Goal: Task Accomplishment & Management: Complete application form

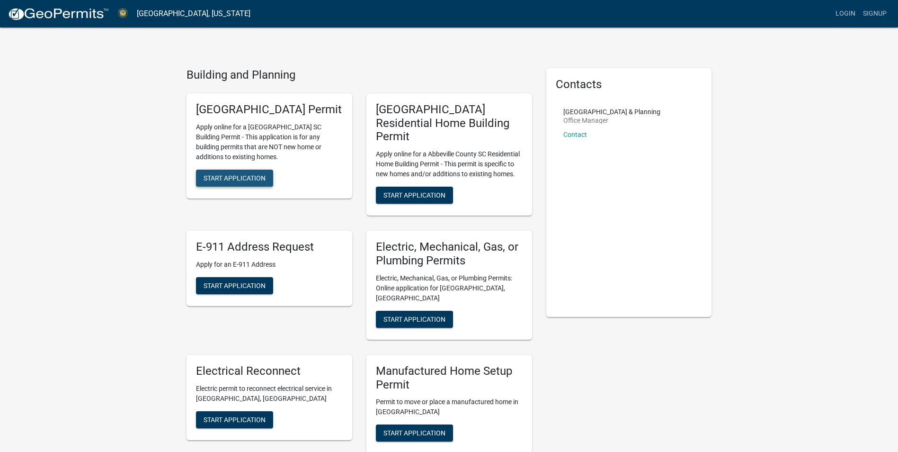
click at [225, 181] on span "Start Application" at bounding box center [235, 178] width 62 height 8
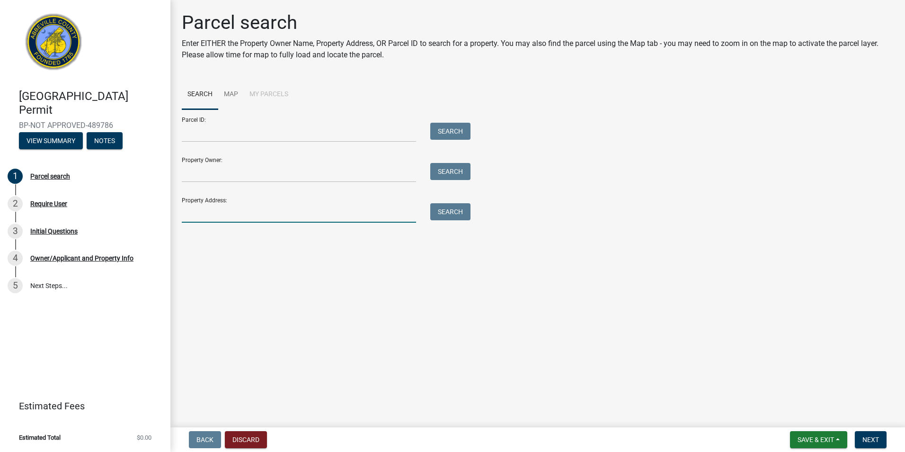
click at [198, 213] on input "Property Address:" at bounding box center [299, 212] width 234 height 19
type input "[STREET_ADDRESS]"
click at [459, 214] on button "Search" at bounding box center [450, 211] width 40 height 17
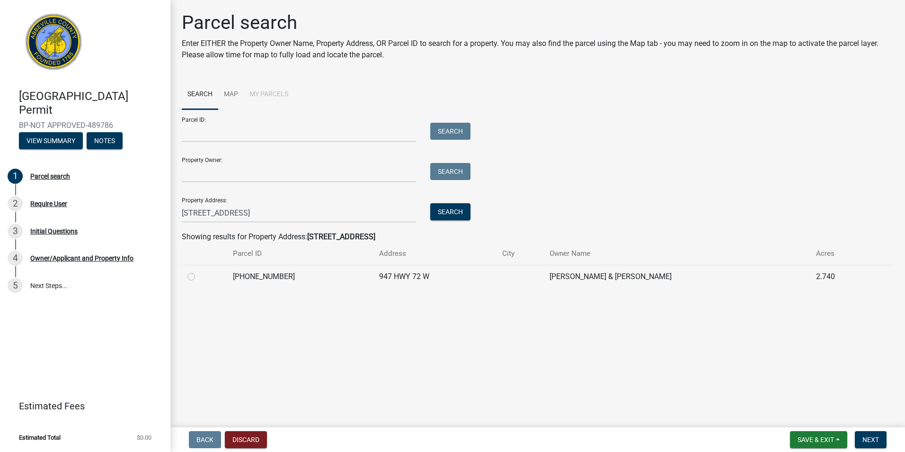
click at [199, 271] on label at bounding box center [199, 271] width 0 height 0
click at [199, 277] on input "radio" at bounding box center [202, 274] width 6 height 6
radio input "true"
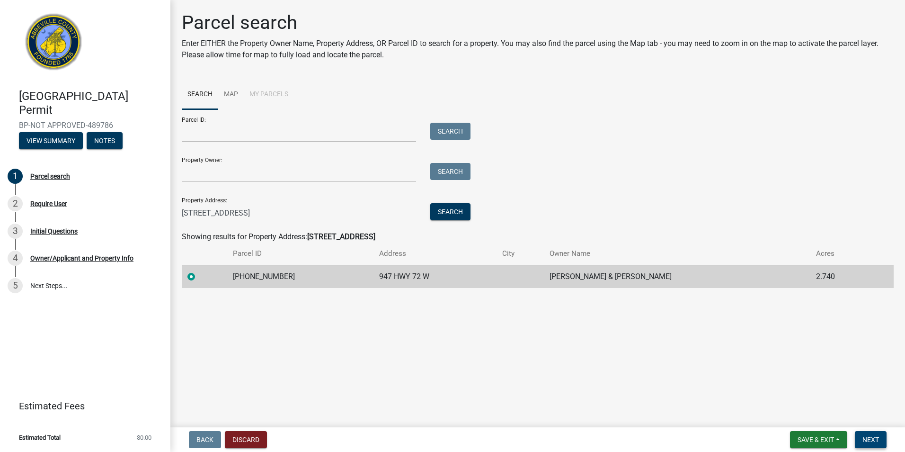
click at [879, 444] on button "Next" at bounding box center [871, 439] width 32 height 17
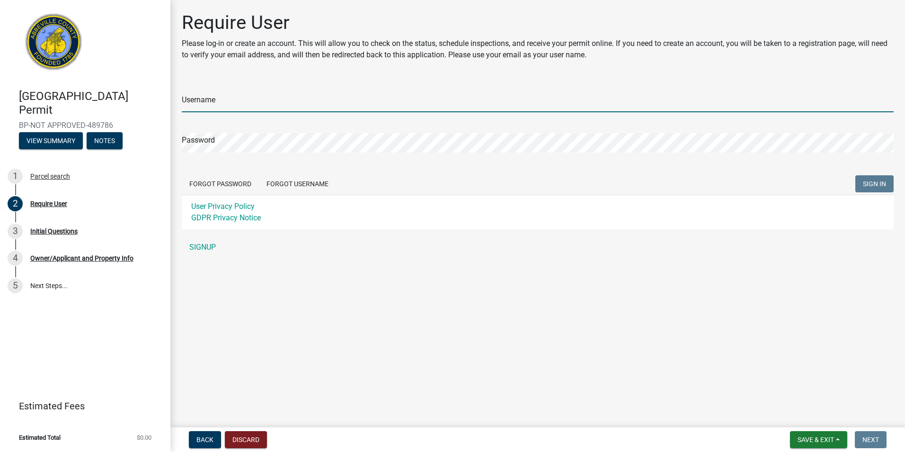
type input "superior_roofing"
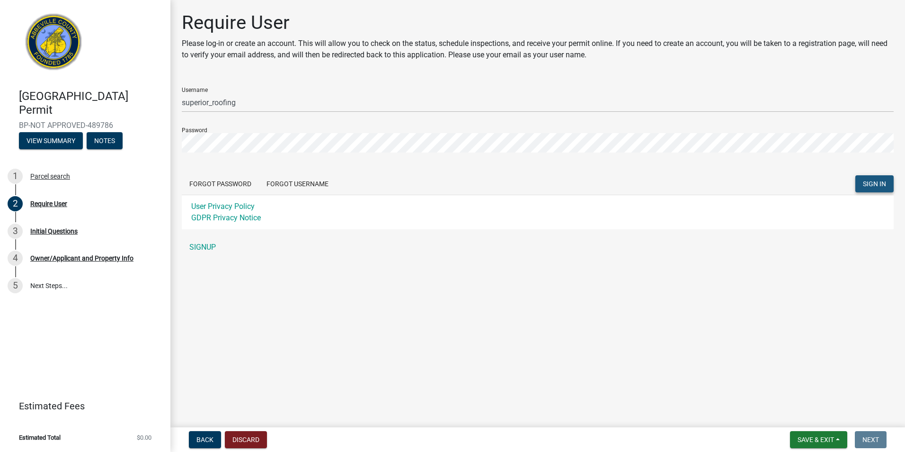
click at [866, 179] on button "SIGN IN" at bounding box center [874, 183] width 38 height 17
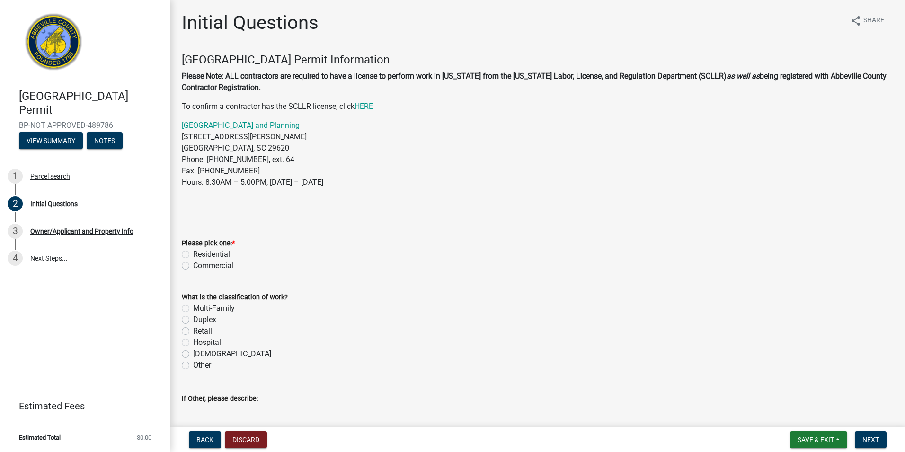
click at [193, 251] on label "Residential" at bounding box center [211, 254] width 37 height 11
click at [193, 251] on input "Residential" at bounding box center [196, 252] width 6 height 6
radio input "true"
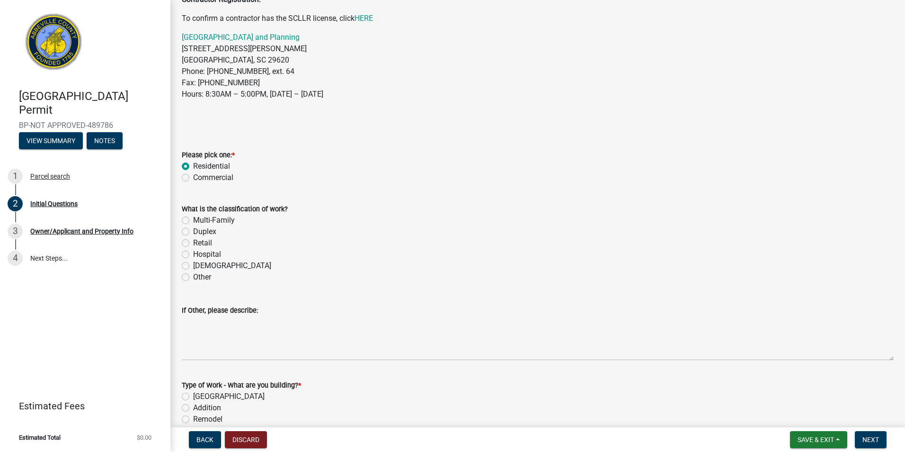
scroll to position [95, 0]
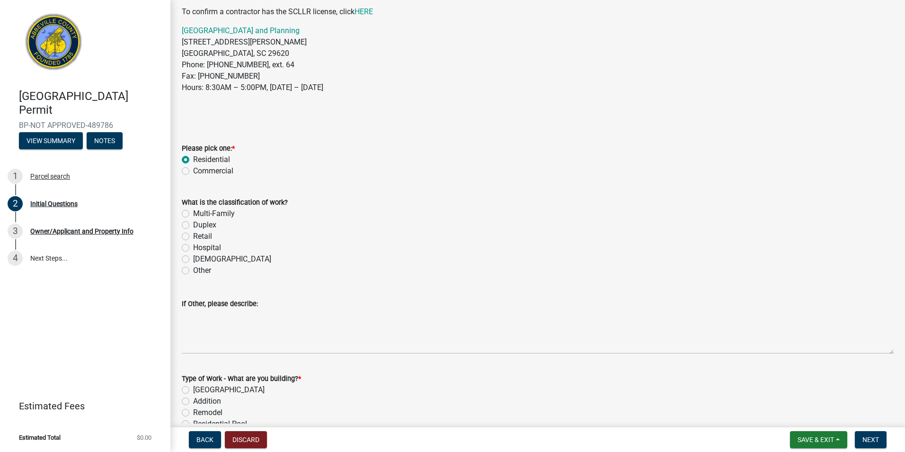
click at [193, 215] on label "Multi-Family" at bounding box center [214, 213] width 42 height 11
click at [193, 214] on input "Multi-Family" at bounding box center [196, 211] width 6 height 6
radio input "true"
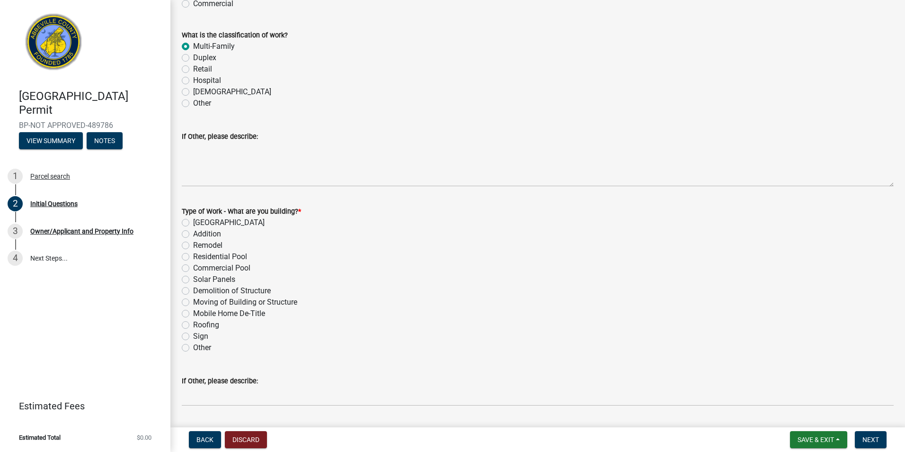
scroll to position [284, 0]
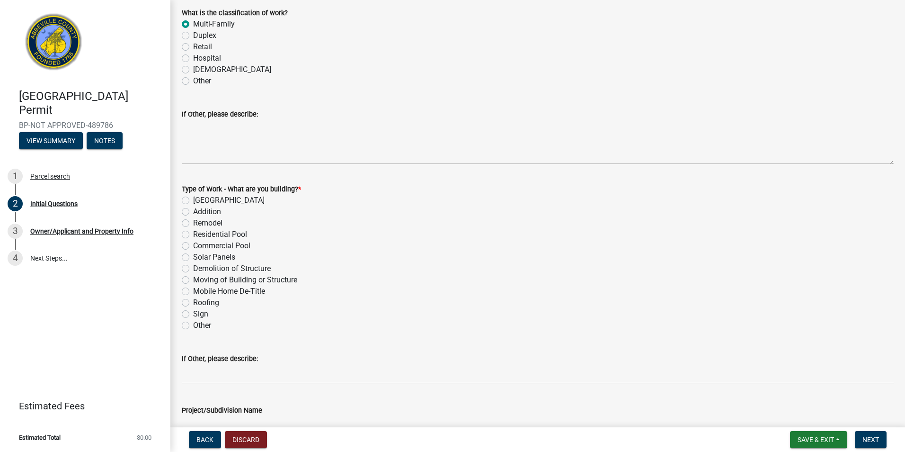
click at [193, 302] on label "Roofing" at bounding box center [206, 302] width 26 height 11
click at [193, 302] on input "Roofing" at bounding box center [196, 300] width 6 height 6
radio input "true"
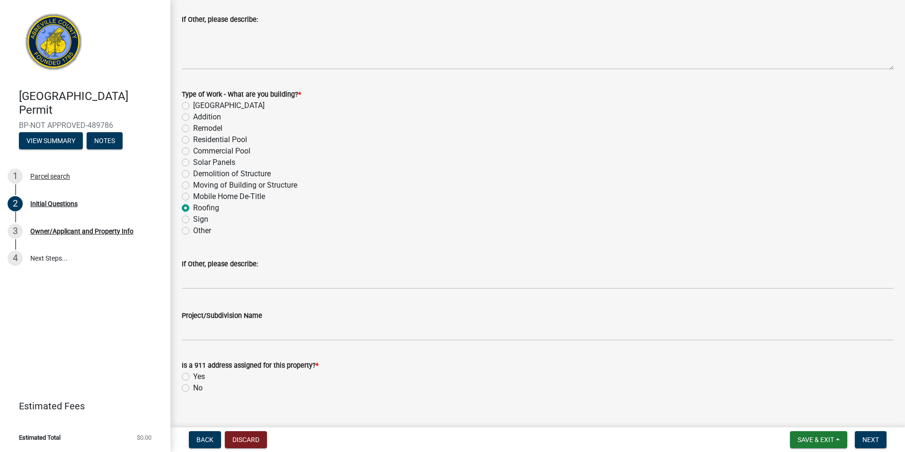
scroll to position [394, 0]
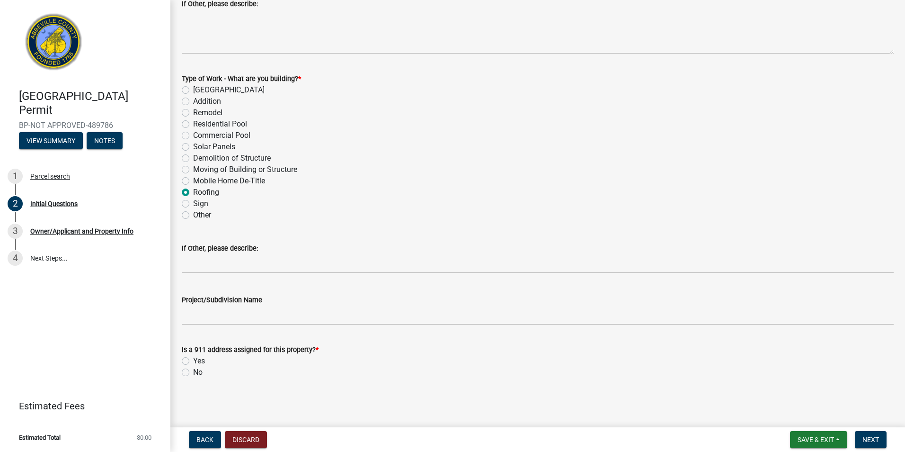
click at [193, 359] on label "Yes" at bounding box center [199, 360] width 12 height 11
click at [193, 359] on input "Yes" at bounding box center [196, 358] width 6 height 6
radio input "true"
click at [873, 445] on button "Next" at bounding box center [871, 439] width 32 height 17
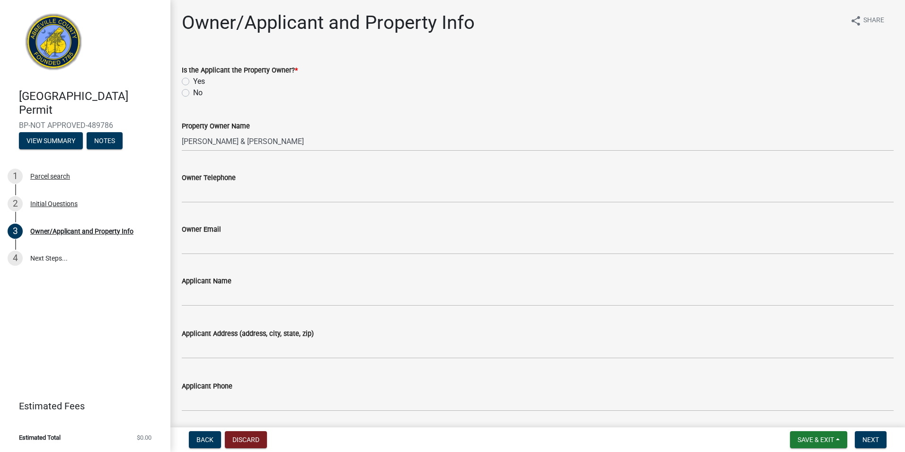
click at [181, 93] on div "Is the Applicant the Property Owner? * Yes No" at bounding box center [538, 75] width 726 height 45
click at [193, 90] on label "No" at bounding box center [197, 92] width 9 height 11
click at [193, 90] on input "No" at bounding box center [196, 90] width 6 height 6
radio input "true"
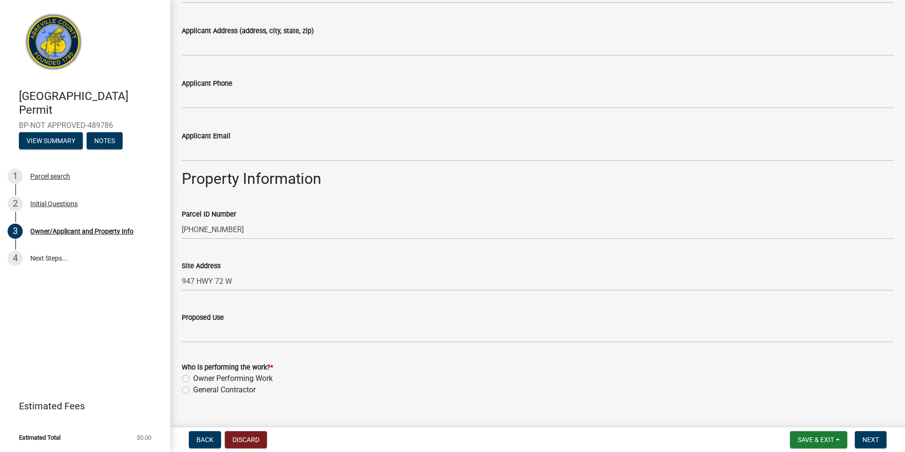
scroll to position [320, 0]
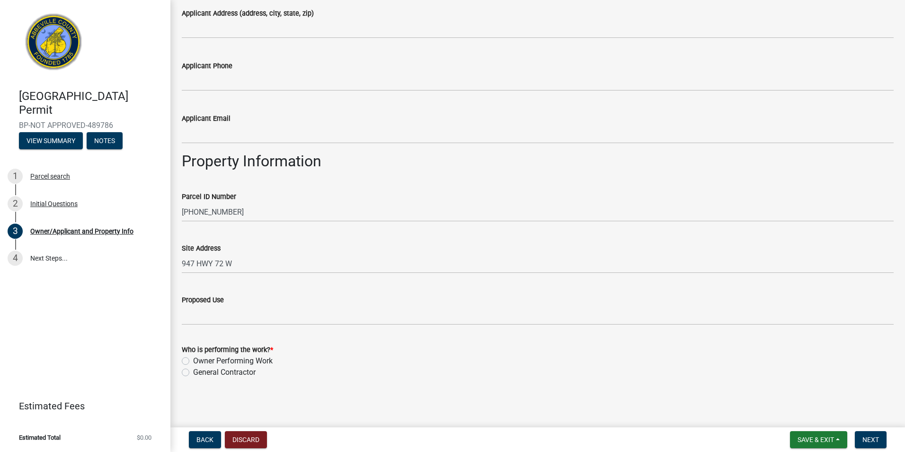
click at [193, 375] on label "General Contractor" at bounding box center [224, 371] width 62 height 11
click at [193, 373] on input "General Contractor" at bounding box center [196, 369] width 6 height 6
radio input "true"
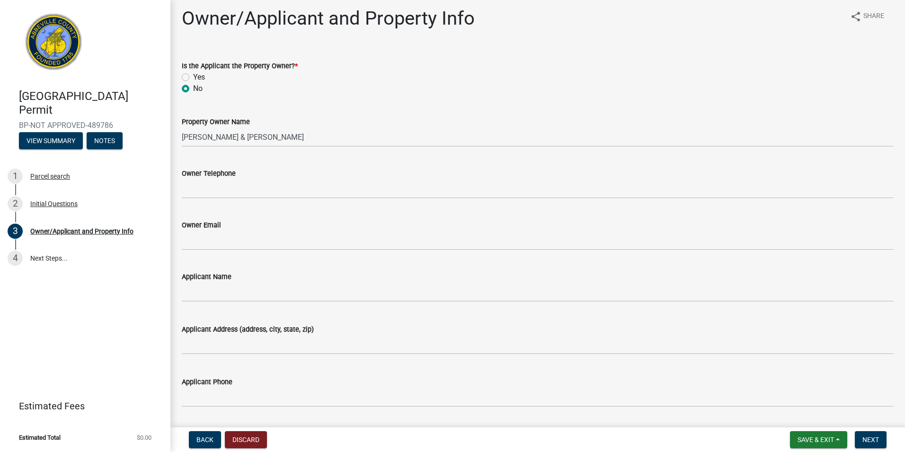
scroll to position [0, 0]
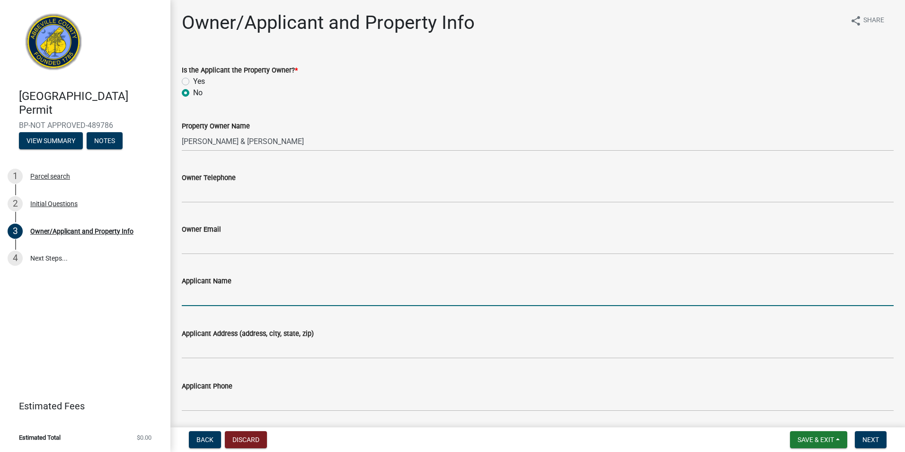
click at [195, 299] on input "Applicant Name" at bounding box center [538, 295] width 712 height 19
type input "superior roofing"
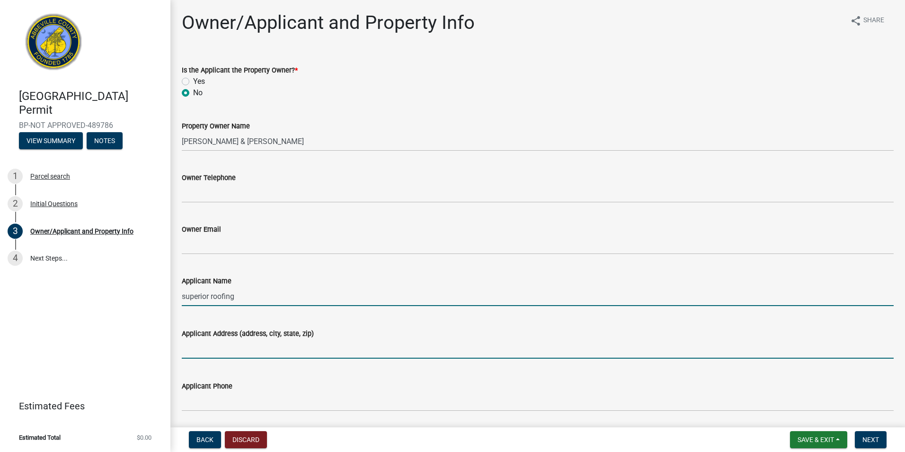
click at [228, 355] on input "Applicant Address (address, city, state, zip)" at bounding box center [538, 348] width 712 height 19
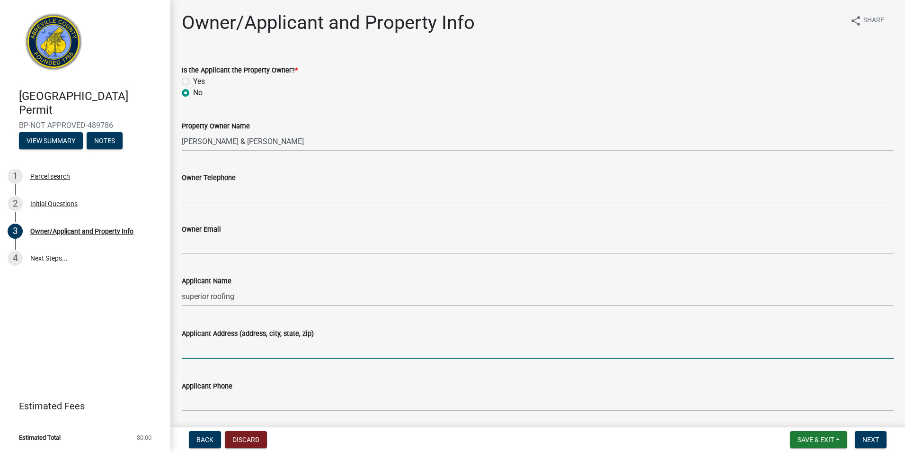
click at [194, 349] on input "Applicant Address (address, city, state, zip)" at bounding box center [538, 348] width 712 height 19
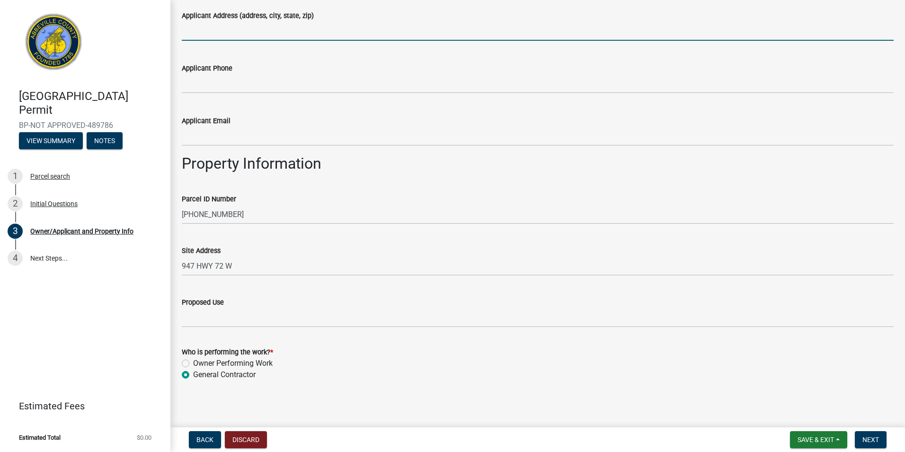
scroll to position [320, 0]
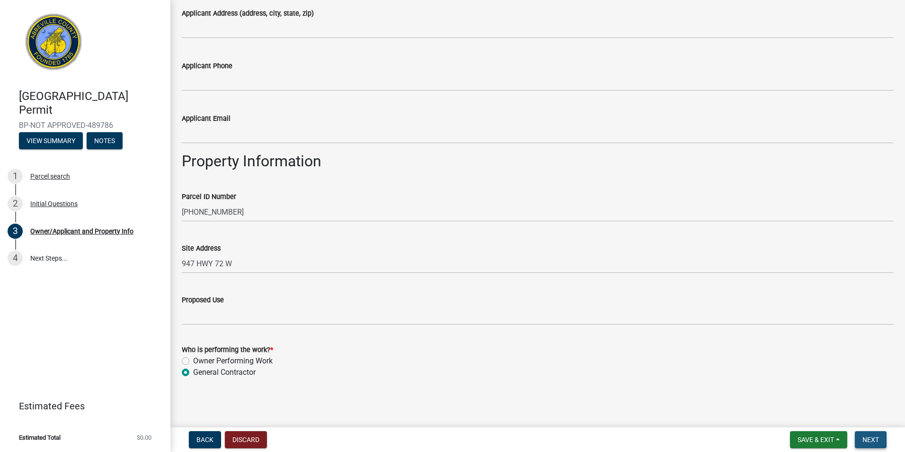
click at [873, 443] on span "Next" at bounding box center [870, 439] width 17 height 8
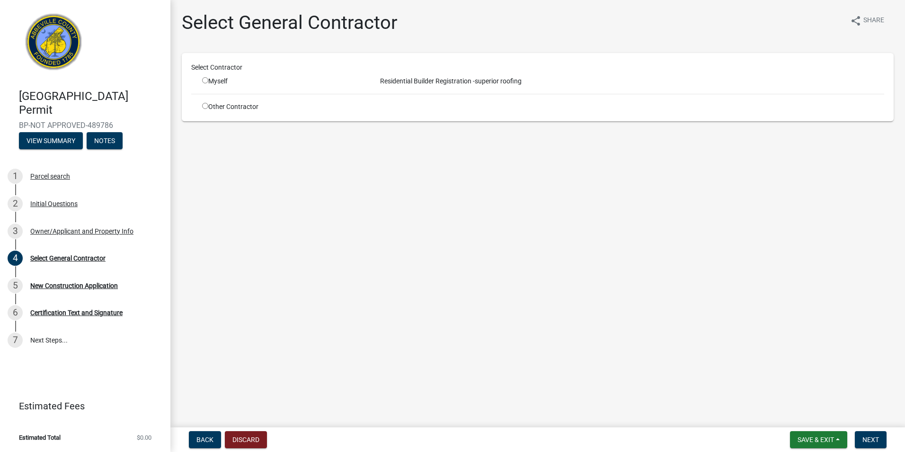
click at [206, 80] on input "radio" at bounding box center [205, 80] width 6 height 6
radio input "true"
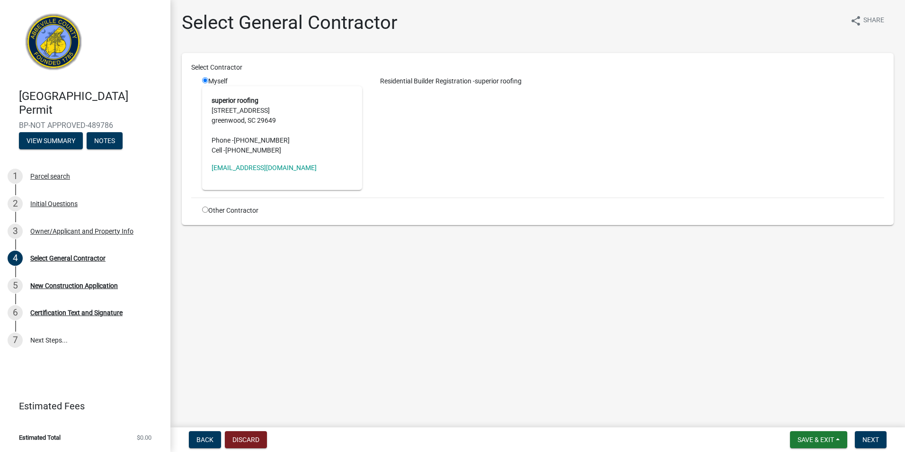
click at [376, 116] on div "Residential Builder Registration - superior roofing" at bounding box center [630, 133] width 522 height 114
click at [409, 123] on div "Residential Builder Registration - superior roofing" at bounding box center [630, 133] width 522 height 114
click at [217, 99] on strong "superior roofing" at bounding box center [235, 101] width 47 height 8
click at [427, 117] on div "Residential Builder Registration - superior roofing" at bounding box center [630, 133] width 522 height 114
click at [371, 268] on main "Select General Contractor share Share Select Contractor Myself superior roofing…" at bounding box center [537, 211] width 735 height 423
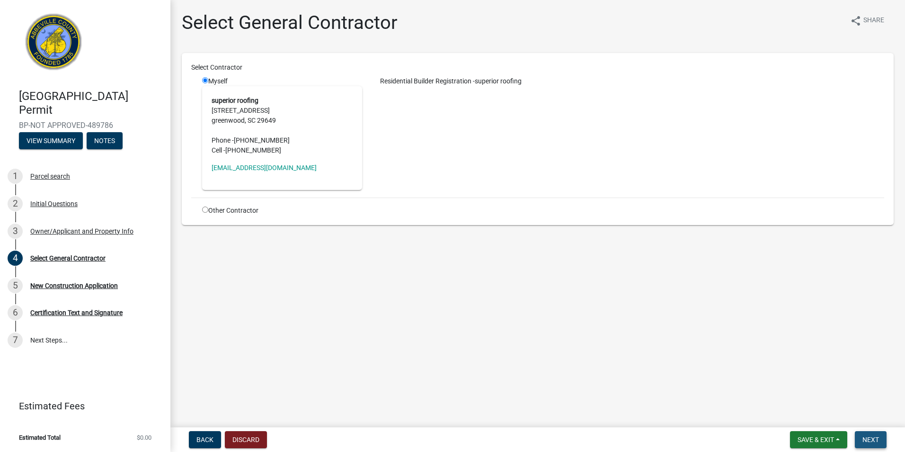
click at [877, 440] on span "Next" at bounding box center [870, 439] width 17 height 8
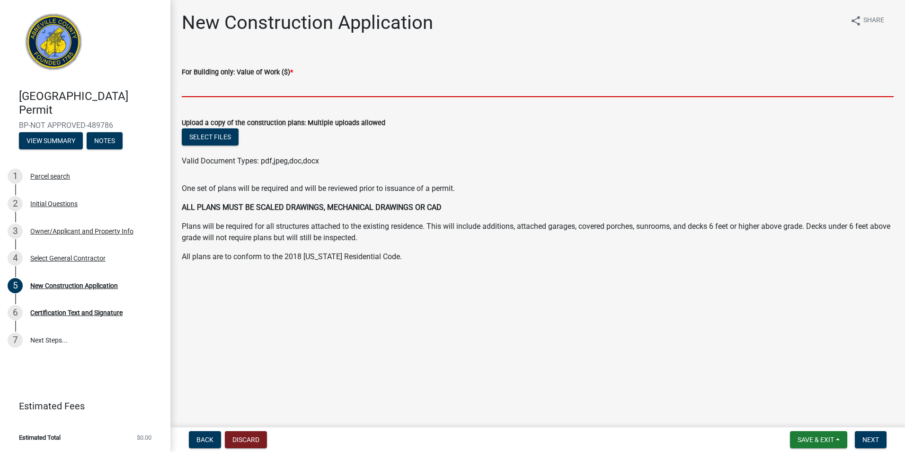
click at [252, 91] on input "text" at bounding box center [538, 87] width 712 height 19
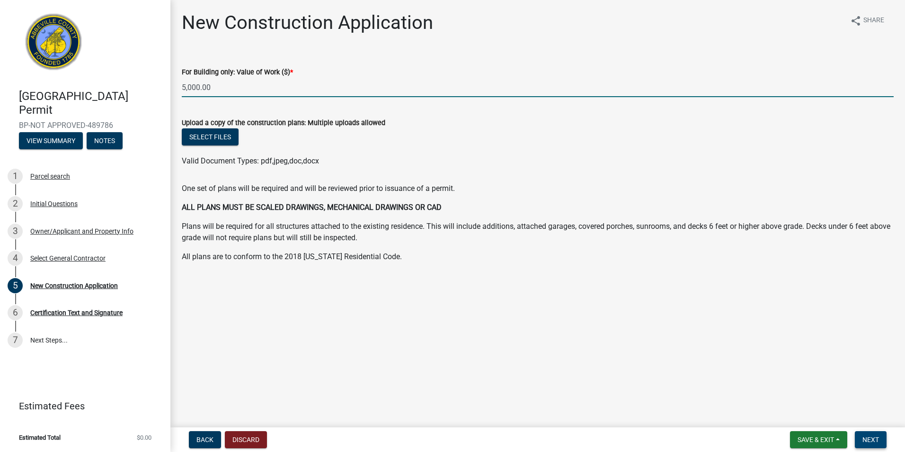
type input "5000"
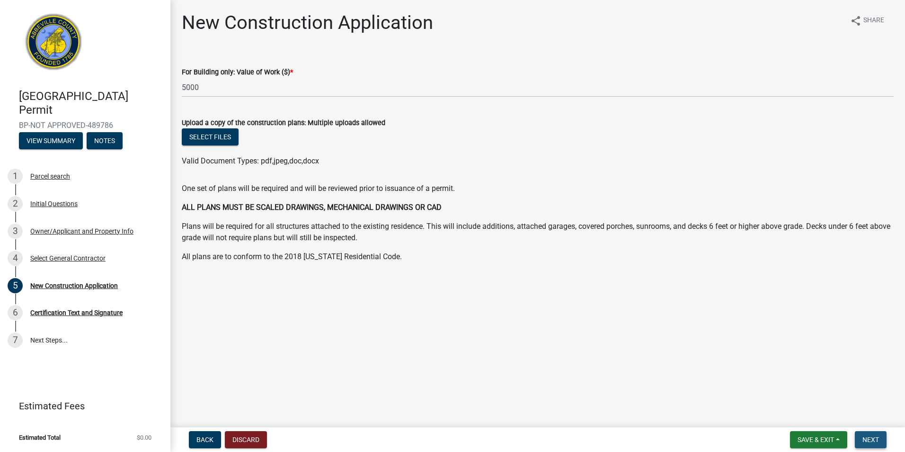
click at [880, 440] on button "Next" at bounding box center [871, 439] width 32 height 17
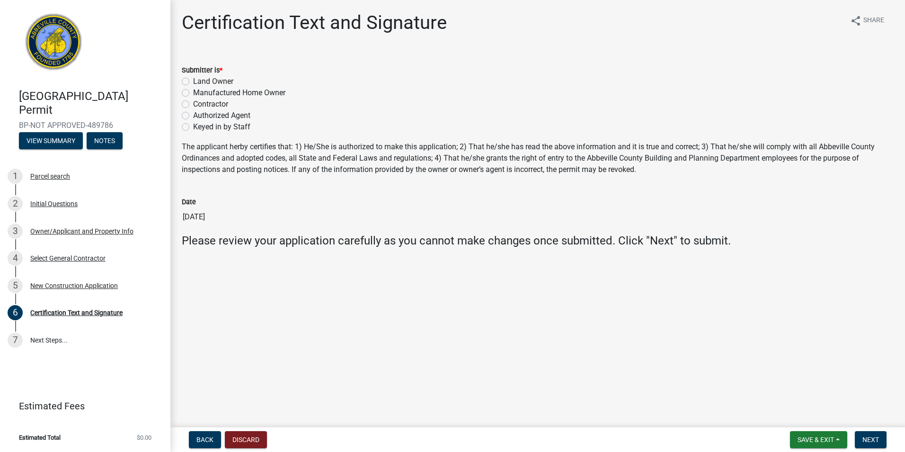
click at [193, 104] on label "Contractor" at bounding box center [210, 103] width 35 height 11
click at [193, 104] on input "Contractor" at bounding box center [196, 101] width 6 height 6
radio input "true"
click at [880, 437] on button "Next" at bounding box center [871, 439] width 32 height 17
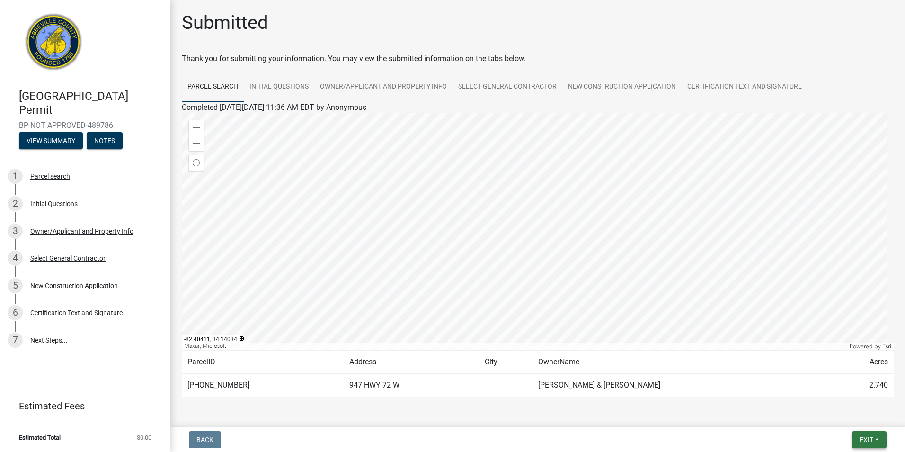
click at [871, 439] on span "Exit" at bounding box center [867, 439] width 14 height 8
click at [848, 418] on button "Save & Exit" at bounding box center [849, 414] width 76 height 23
